Goal: Navigation & Orientation: Find specific page/section

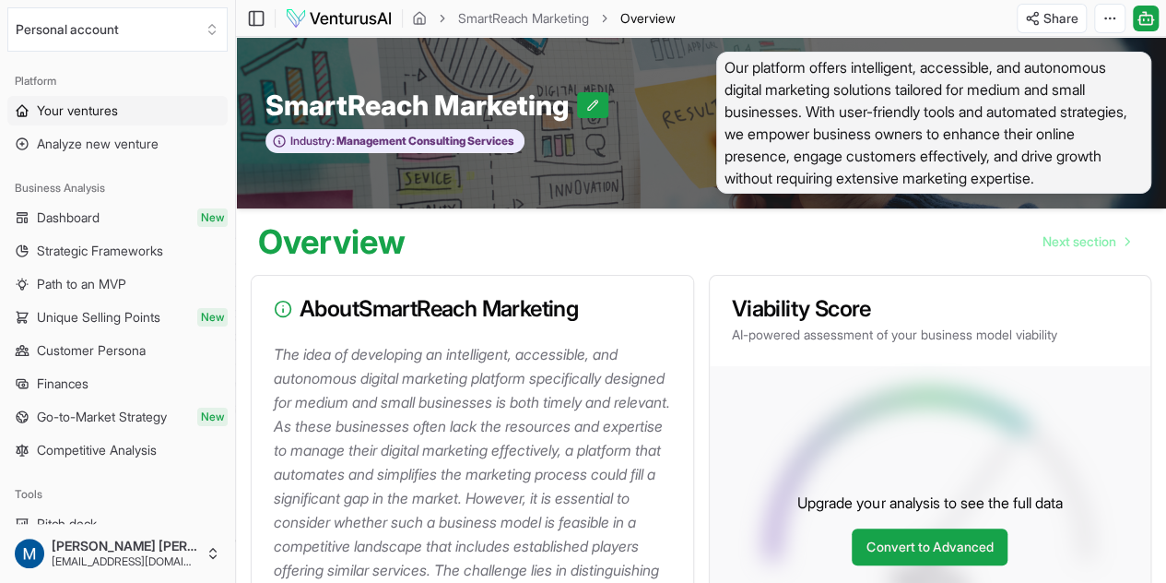
click at [124, 114] on link "Your ventures" at bounding box center [117, 110] width 220 height 29
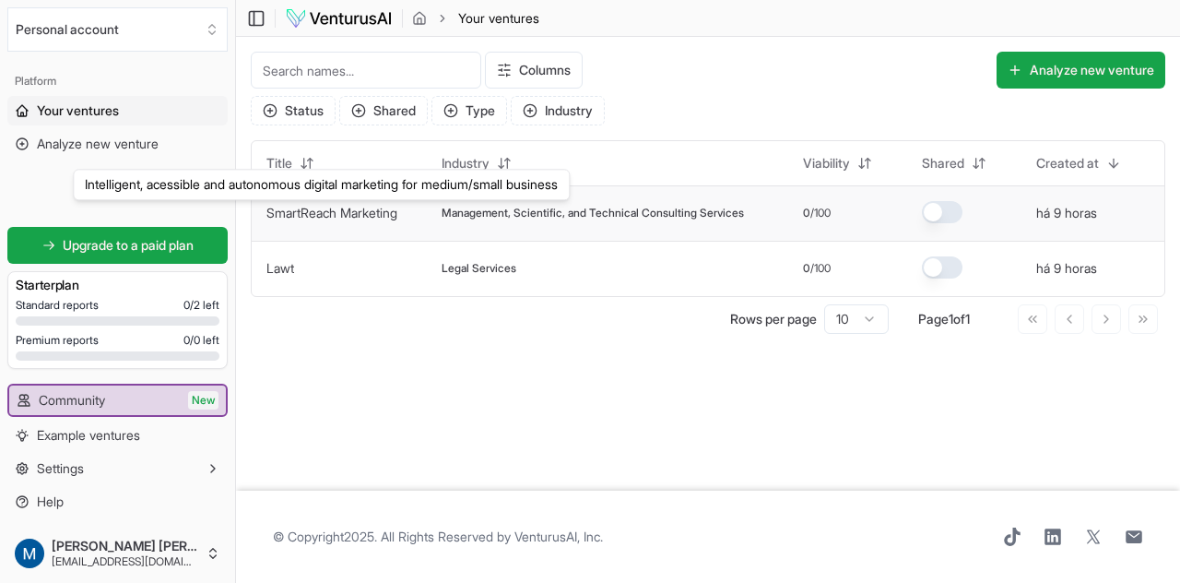
click at [397, 213] on link "SmartReach Marketing" at bounding box center [331, 213] width 131 height 16
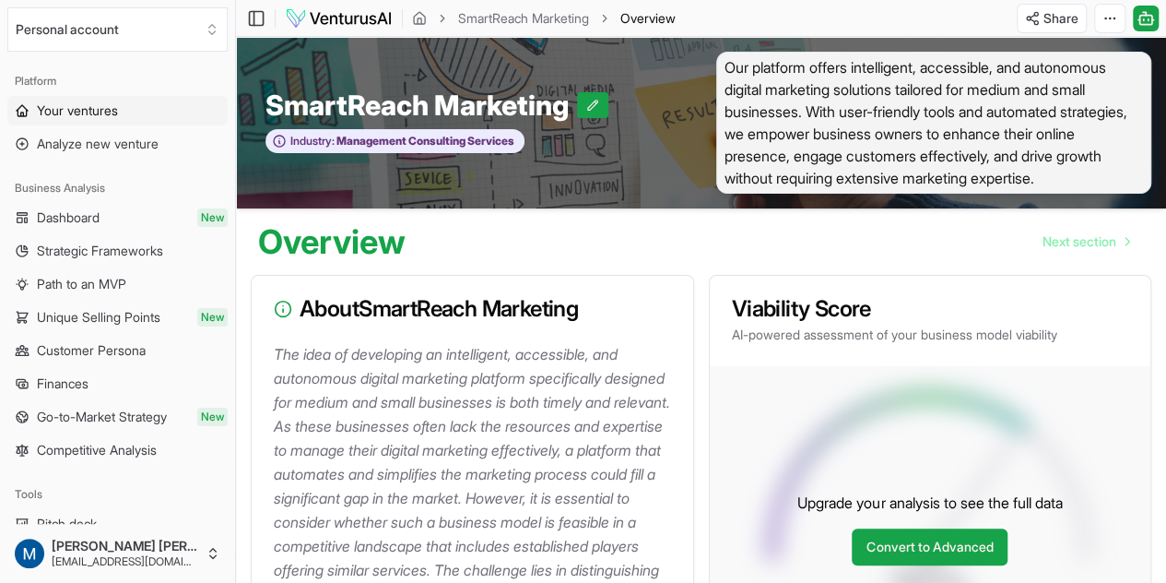
click at [139, 107] on link "Your ventures" at bounding box center [117, 110] width 220 height 29
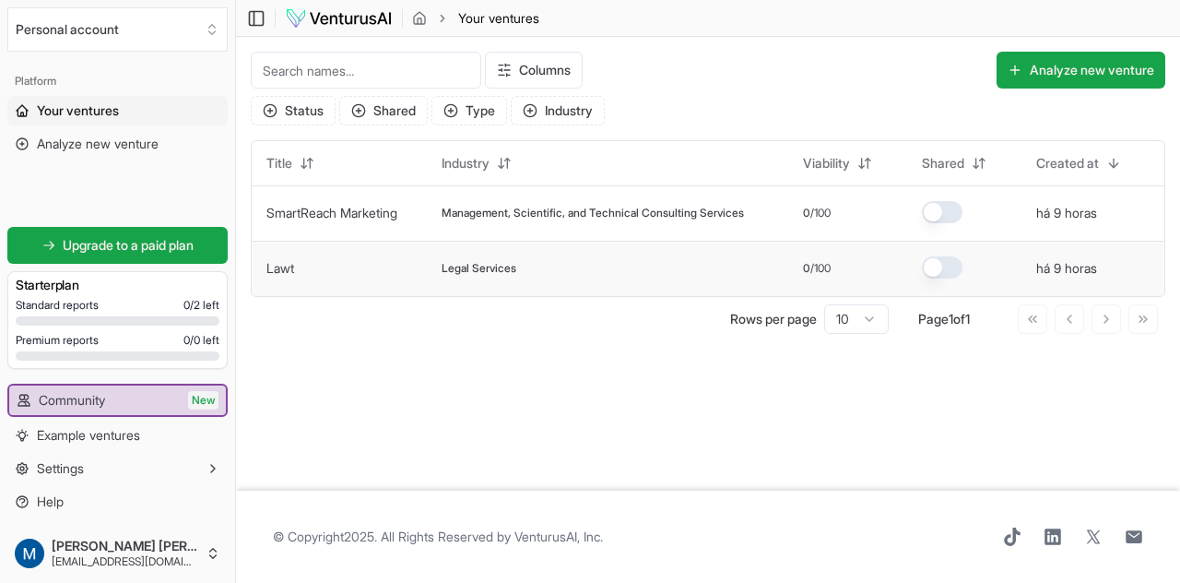
click at [330, 256] on td "Lawt" at bounding box center [339, 268] width 175 height 55
click at [282, 271] on link "Lawt" at bounding box center [280, 268] width 28 height 16
